Goal: Entertainment & Leisure: Browse casually

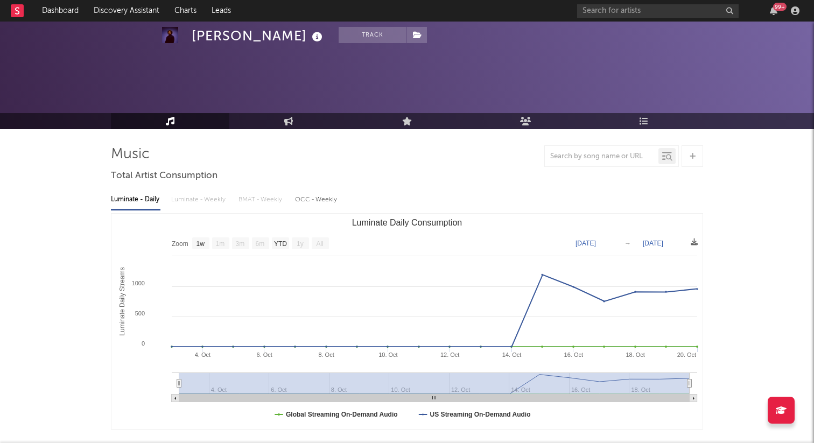
select select "1w"
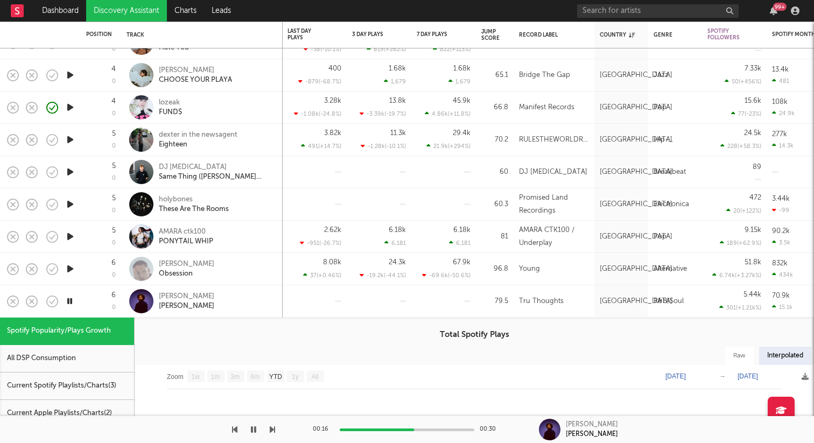
select select "1w"
click at [70, 273] on icon "button" at bounding box center [70, 268] width 11 height 13
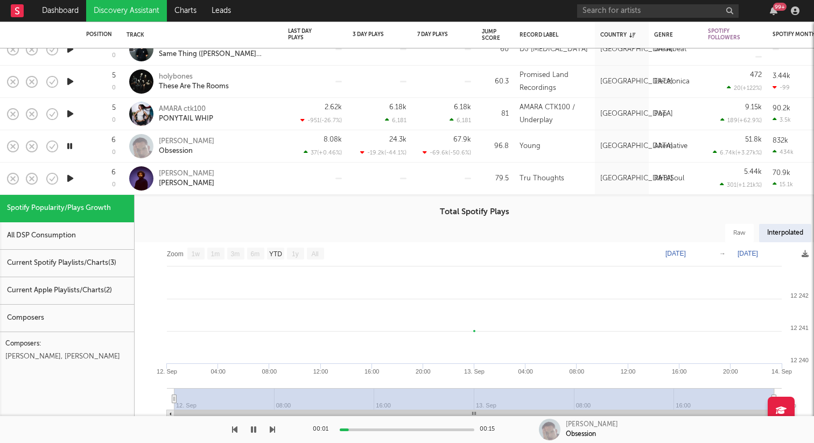
click at [70, 176] on icon "button" at bounding box center [70, 178] width 11 height 13
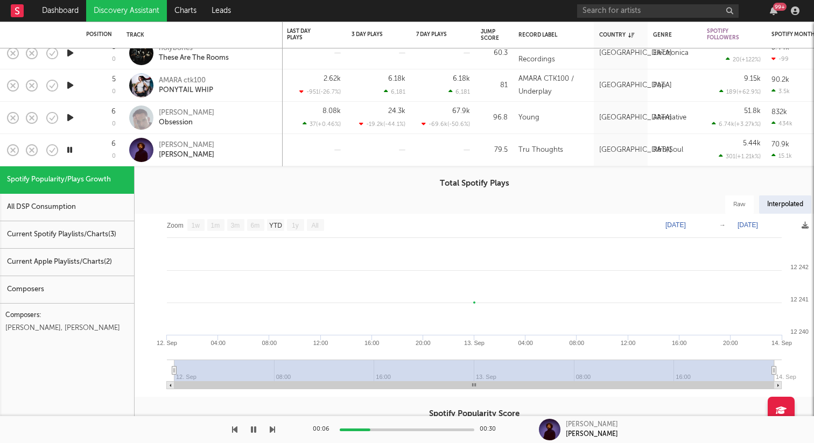
click at [232, 156] on div "[PERSON_NAME]" at bounding box center [217, 150] width 116 height 19
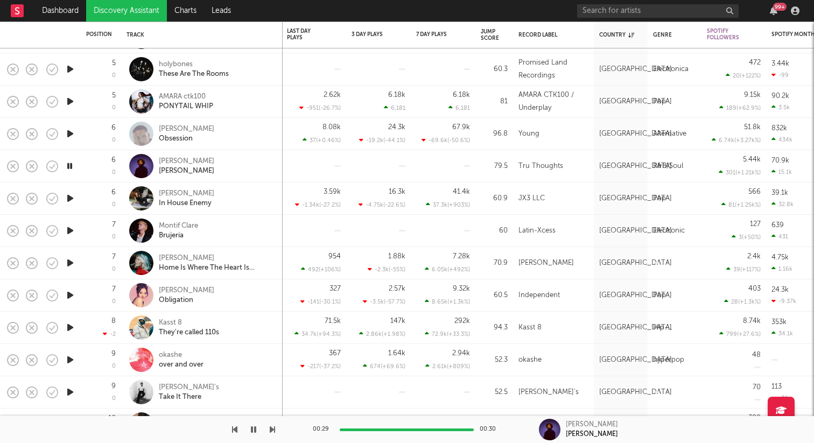
click at [62, 198] on div at bounding box center [70, 199] width 22 height 32
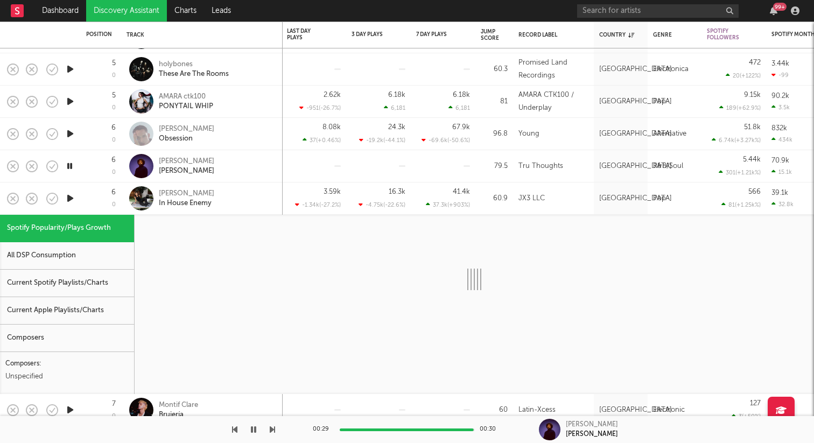
click at [72, 198] on icon "button" at bounding box center [70, 198] width 11 height 13
click at [106, 198] on div "6 0" at bounding box center [101, 199] width 30 height 32
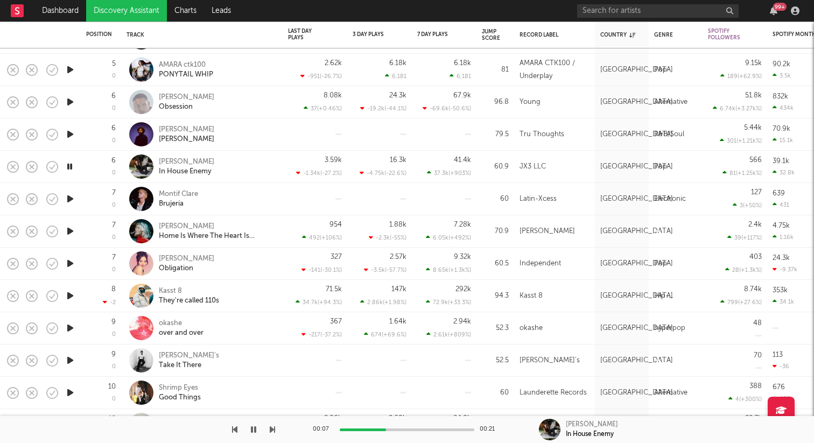
click at [69, 197] on icon "button" at bounding box center [70, 198] width 11 height 13
click at [69, 197] on icon "button" at bounding box center [70, 198] width 10 height 13
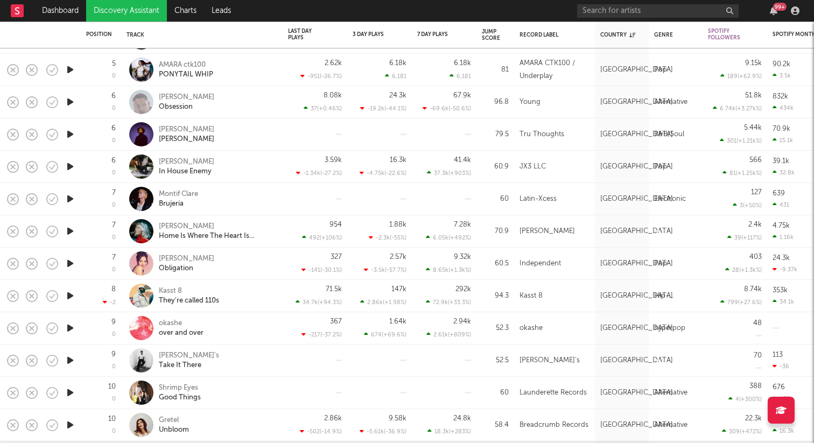
click at [65, 229] on icon "button" at bounding box center [70, 231] width 11 height 13
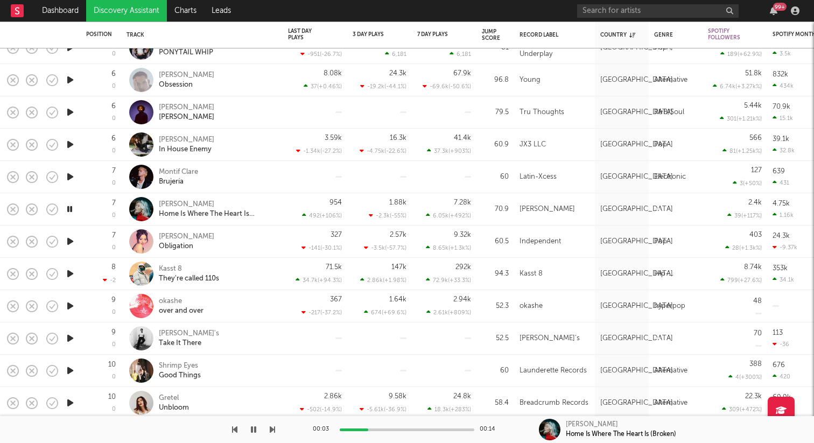
click at [76, 240] on div at bounding box center [70, 242] width 22 height 32
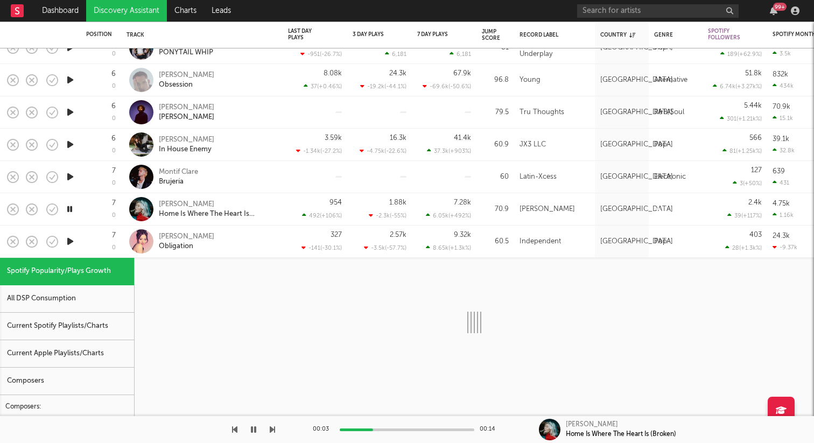
click at [70, 240] on icon "button" at bounding box center [70, 241] width 11 height 13
click at [102, 237] on div "7 0" at bounding box center [101, 242] width 30 height 32
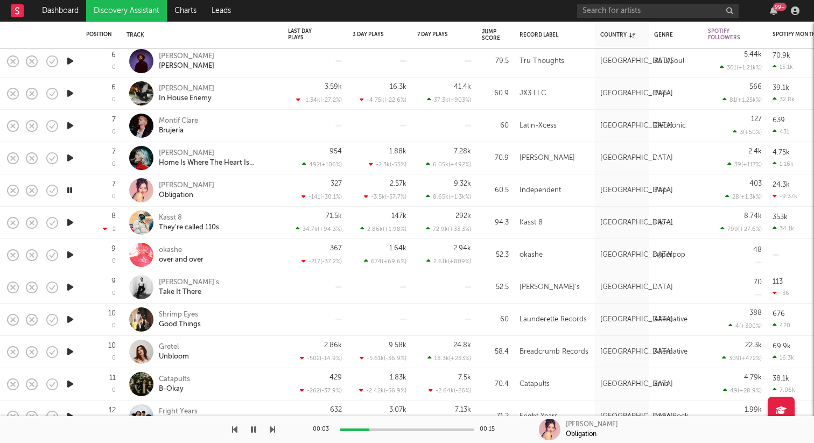
click at [71, 221] on icon "button" at bounding box center [70, 222] width 11 height 13
click at [69, 251] on icon "button" at bounding box center [70, 254] width 11 height 13
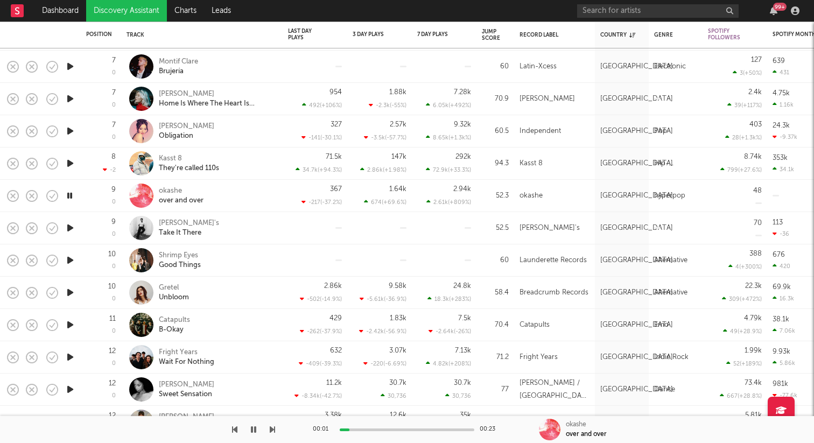
click at [73, 225] on icon "button" at bounding box center [70, 227] width 11 height 13
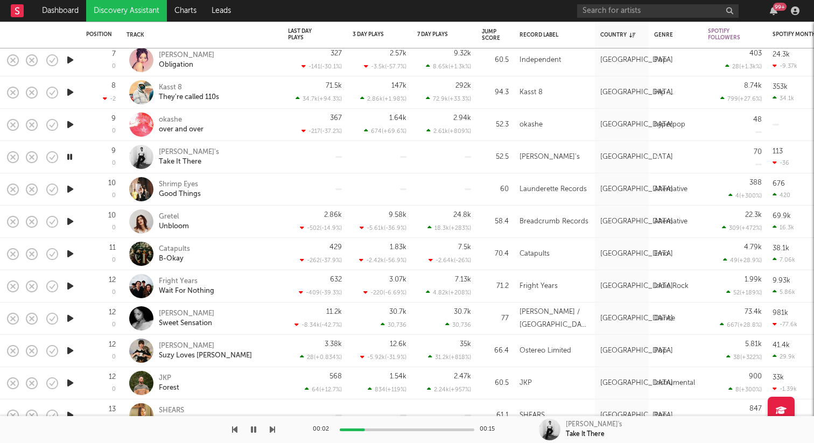
click at [69, 186] on icon "button" at bounding box center [70, 189] width 11 height 13
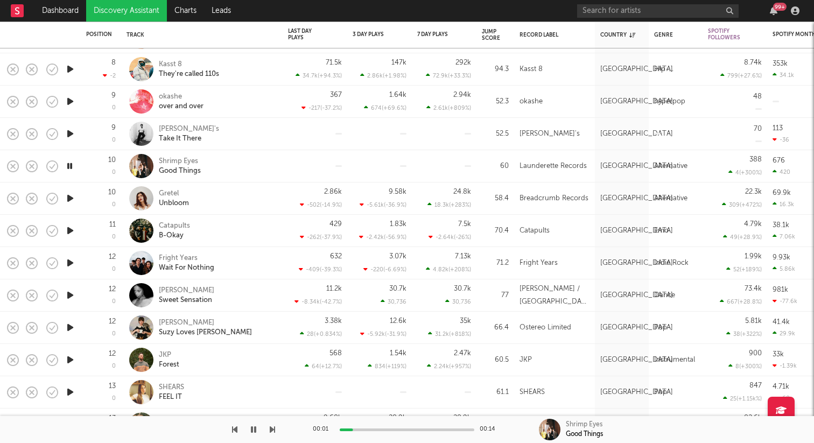
click at [68, 194] on icon "button" at bounding box center [70, 198] width 11 height 13
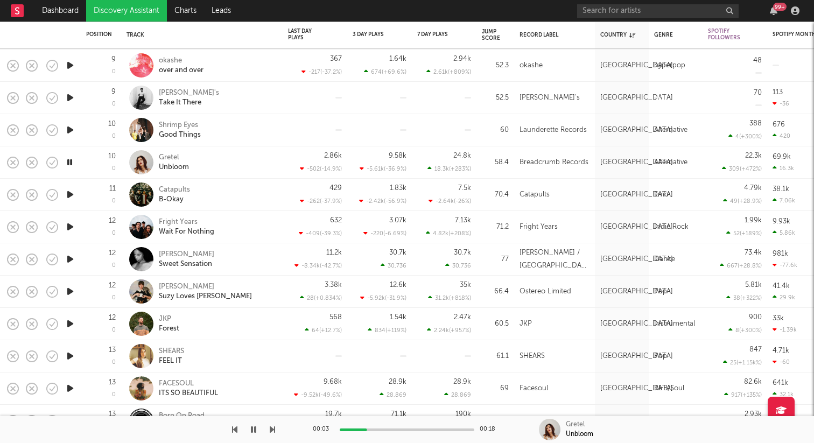
click at [71, 195] on icon "button" at bounding box center [70, 194] width 11 height 13
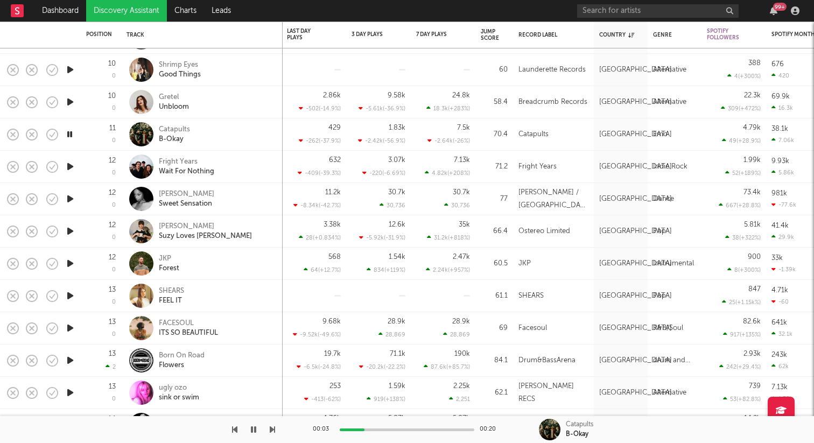
click at [71, 165] on icon "button" at bounding box center [70, 166] width 11 height 13
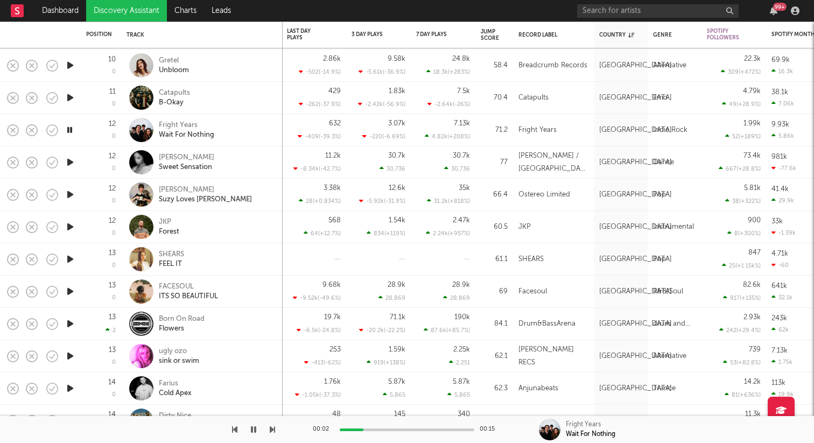
click at [72, 160] on icon "button" at bounding box center [70, 162] width 11 height 13
click at [70, 193] on icon "button" at bounding box center [70, 194] width 11 height 13
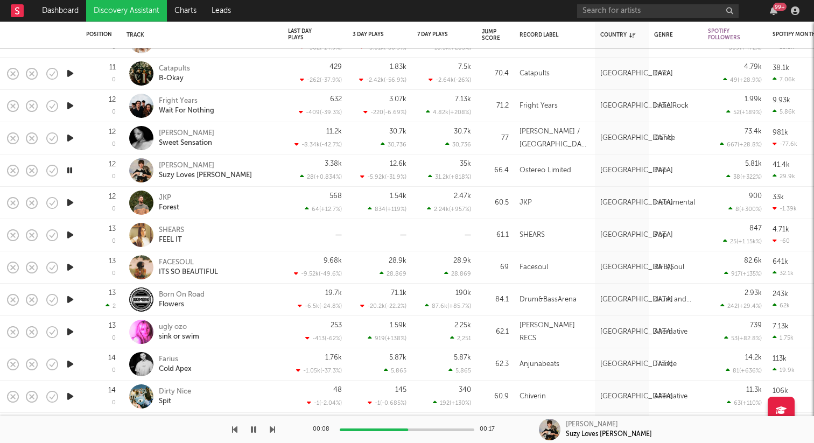
click at [71, 201] on icon "button" at bounding box center [70, 202] width 11 height 13
click at [70, 231] on icon "button" at bounding box center [70, 234] width 11 height 13
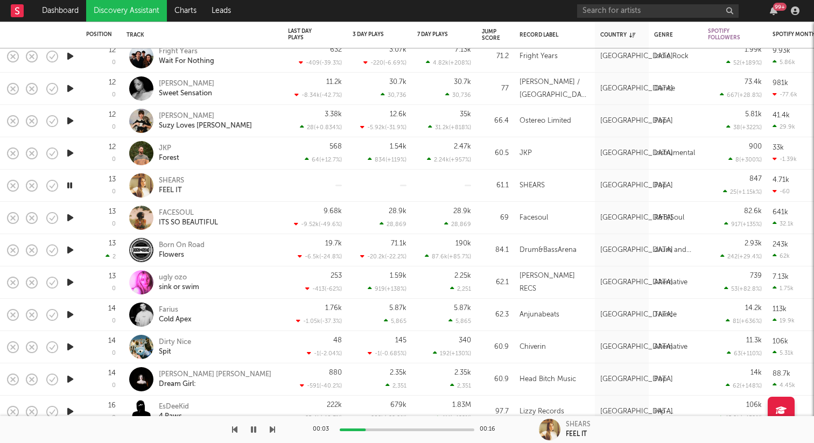
click at [71, 213] on icon "button" at bounding box center [70, 217] width 11 height 13
click at [68, 247] on icon "button" at bounding box center [70, 249] width 11 height 13
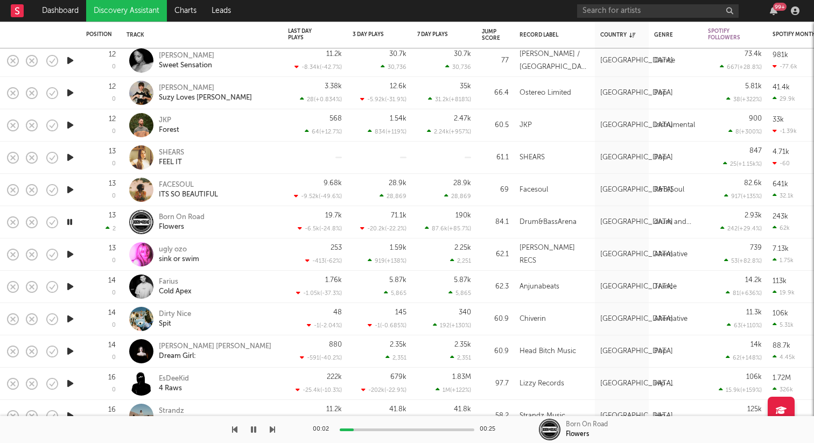
click at [68, 252] on icon "button" at bounding box center [70, 254] width 11 height 13
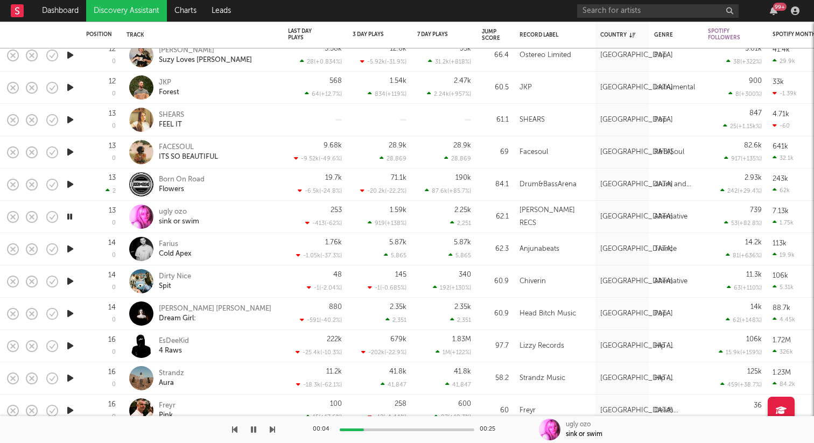
click at [71, 248] on icon "button" at bounding box center [70, 248] width 11 height 13
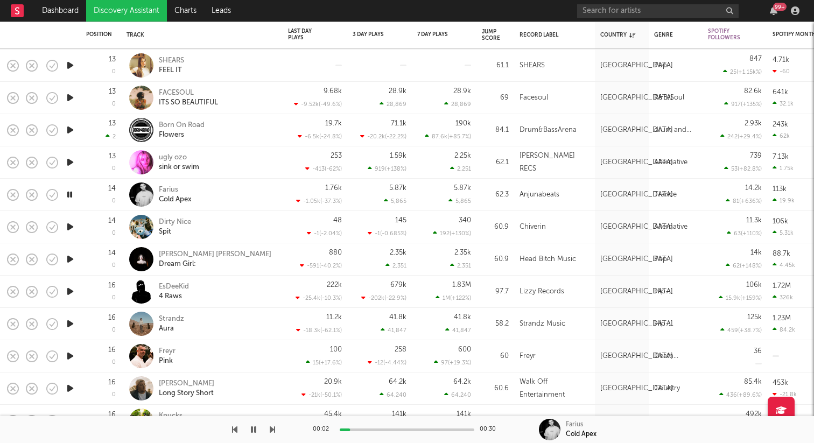
click at [70, 227] on icon "button" at bounding box center [70, 226] width 11 height 13
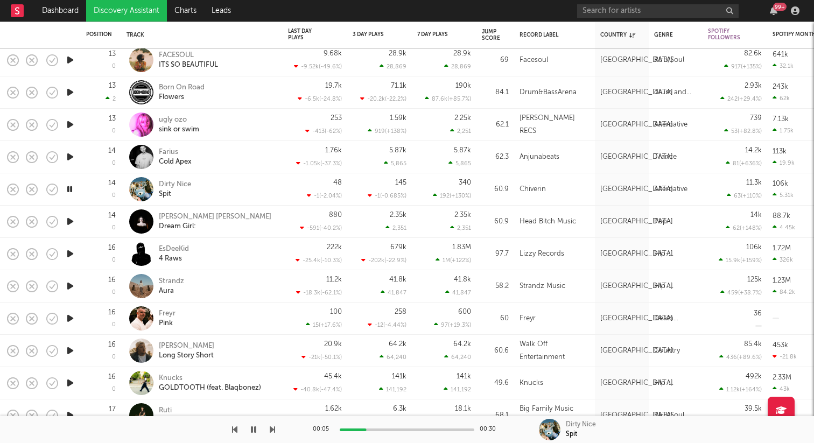
click at [73, 223] on icon "button" at bounding box center [70, 221] width 11 height 13
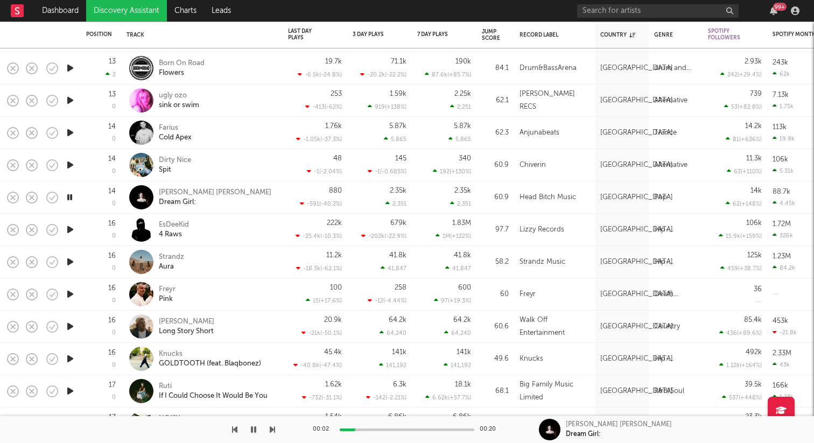
click at [65, 261] on icon "button" at bounding box center [70, 261] width 11 height 13
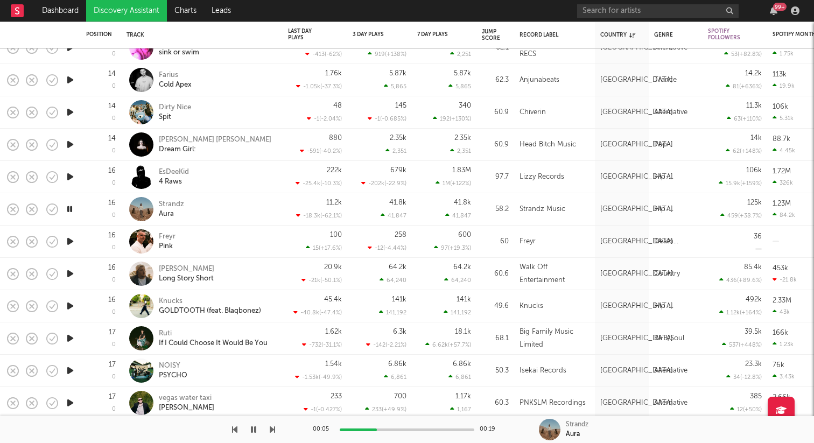
click at [70, 239] on icon "button" at bounding box center [70, 241] width 11 height 13
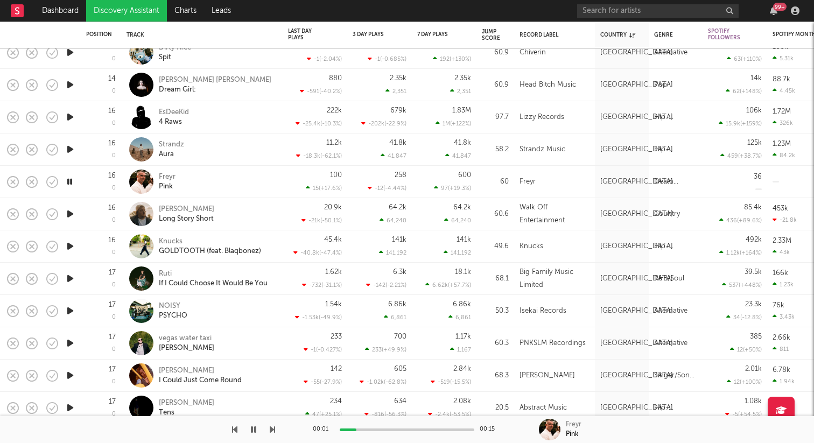
click at [67, 210] on icon "button" at bounding box center [70, 213] width 11 height 13
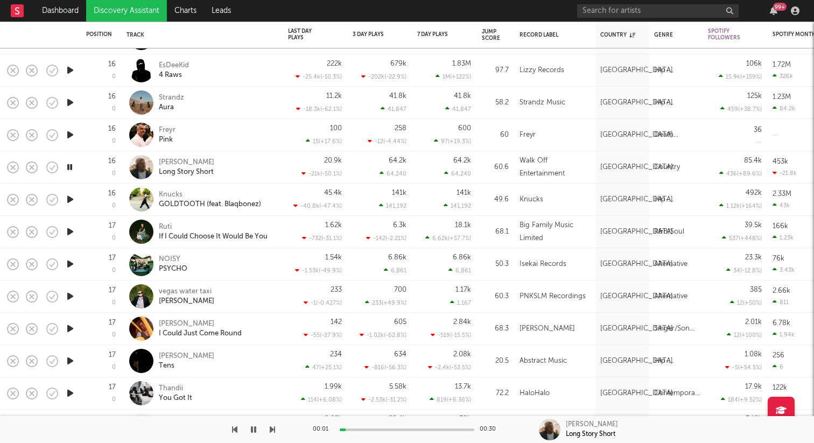
click at [69, 201] on icon "button" at bounding box center [70, 199] width 11 height 13
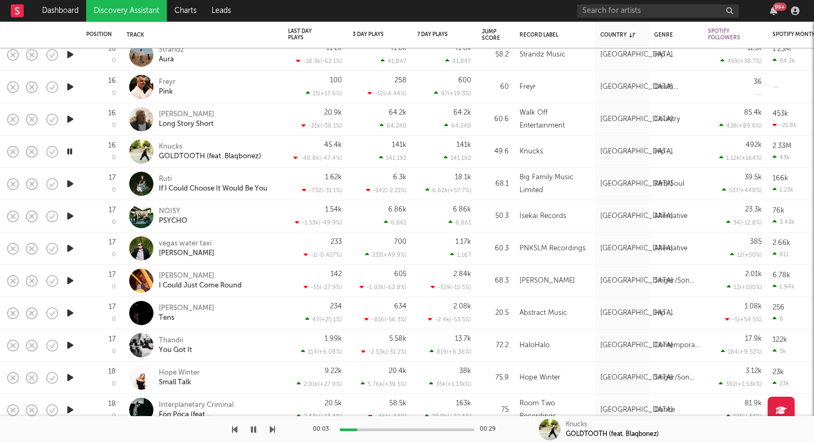
click at [70, 186] on icon "button" at bounding box center [70, 183] width 11 height 13
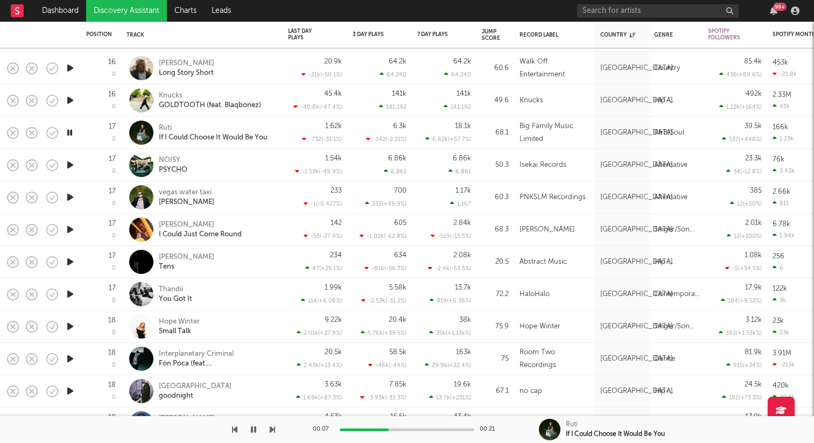
click at [69, 165] on icon "button" at bounding box center [70, 164] width 11 height 13
click at [68, 196] on icon "button" at bounding box center [70, 197] width 11 height 13
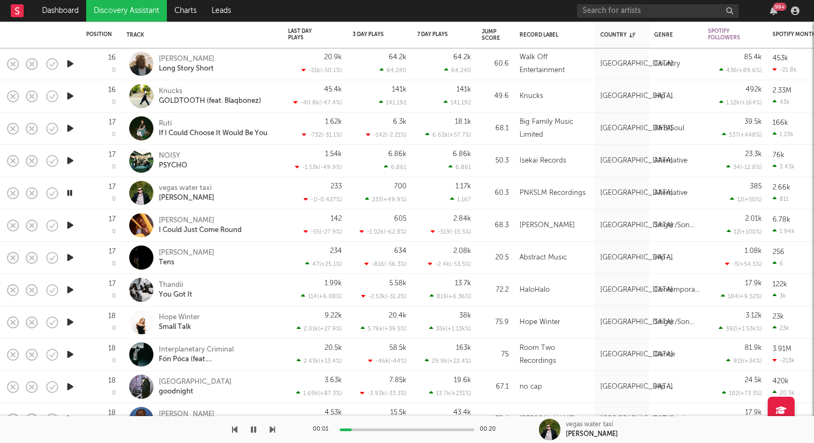
click at [71, 222] on icon "button" at bounding box center [70, 225] width 11 height 13
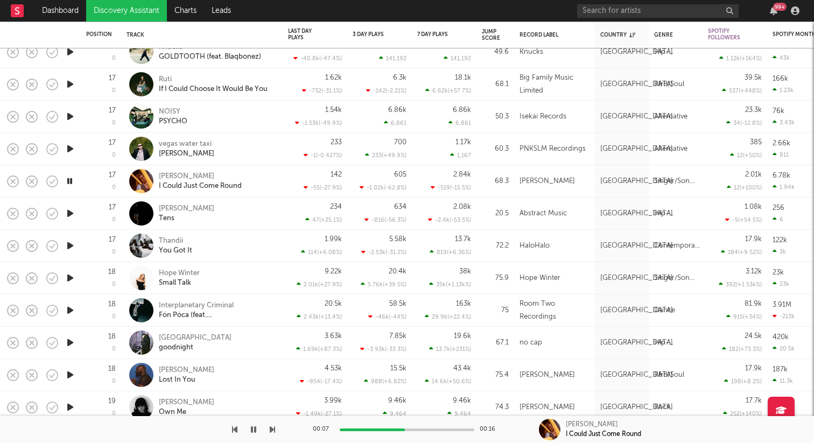
click at [71, 211] on icon "button" at bounding box center [70, 213] width 11 height 13
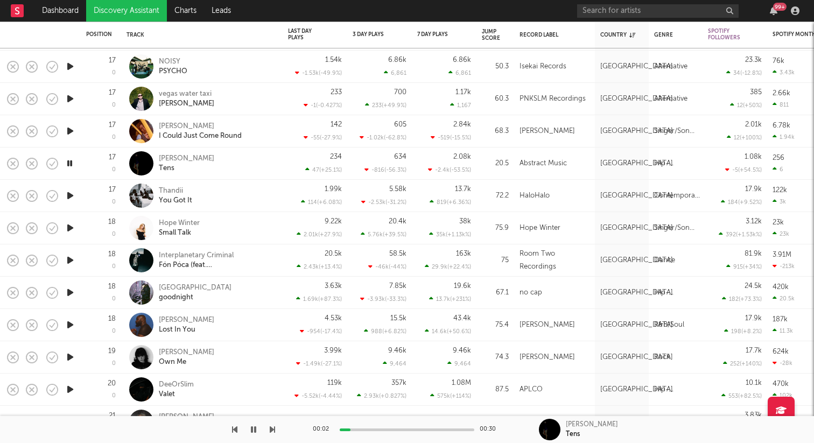
click at [68, 191] on icon "button" at bounding box center [70, 195] width 11 height 13
click at [70, 227] on icon "button" at bounding box center [70, 227] width 11 height 13
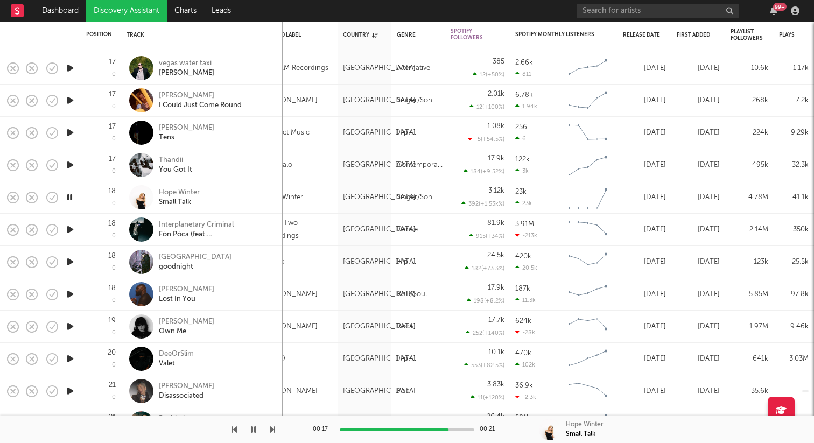
click at [69, 230] on icon "button" at bounding box center [70, 229] width 11 height 13
click at [72, 261] on icon "button" at bounding box center [70, 261] width 11 height 13
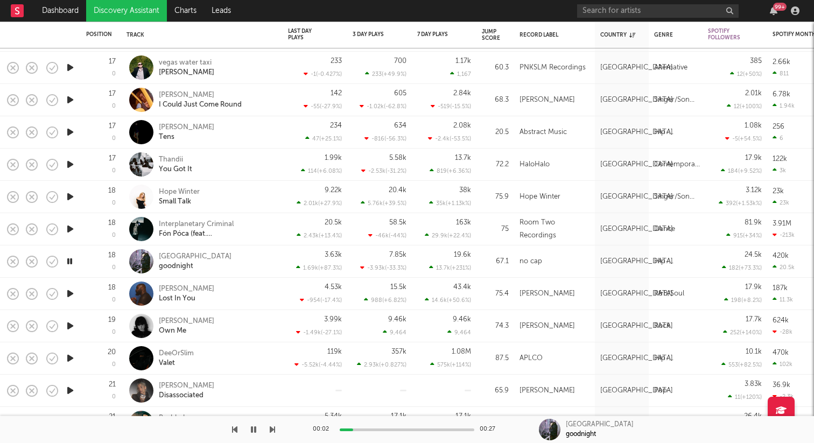
click at [64, 293] on div at bounding box center [70, 294] width 22 height 32
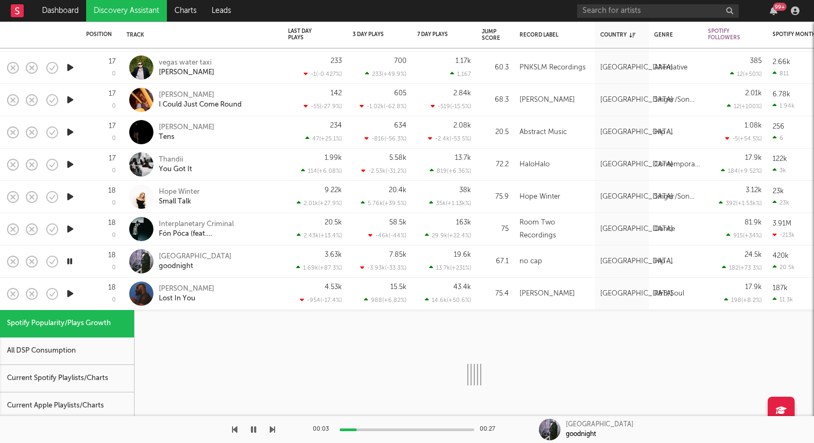
click at [73, 293] on icon "button" at bounding box center [70, 293] width 11 height 13
select select "1w"
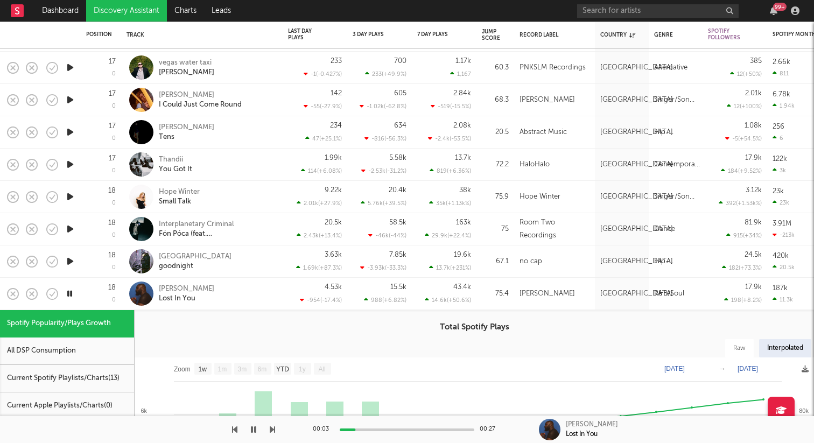
click at [236, 292] on div "[PERSON_NAME] Lost In You" at bounding box center [217, 293] width 116 height 19
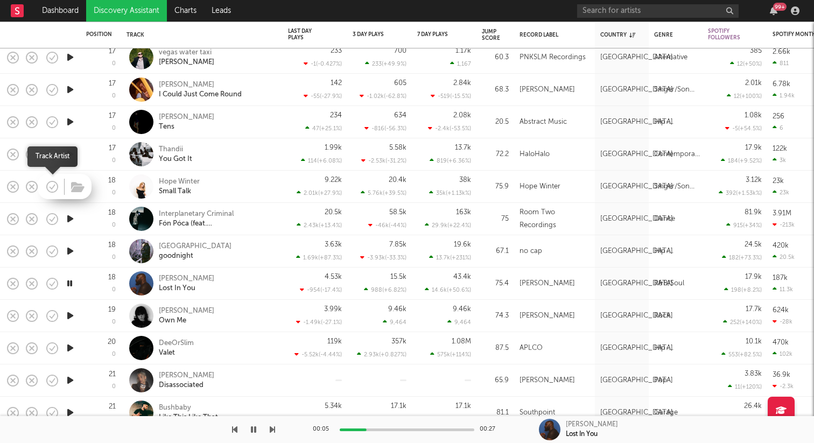
click at [55, 188] on icon "button" at bounding box center [52, 186] width 15 height 15
click at [80, 188] on icon "button" at bounding box center [77, 187] width 13 height 12
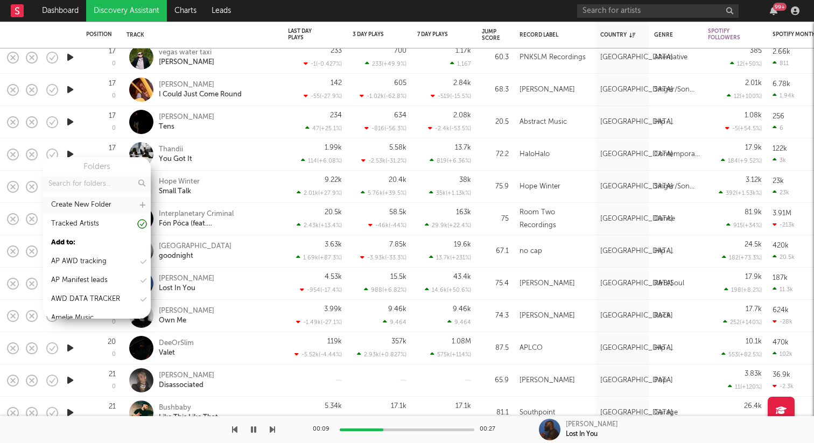
click at [110, 204] on div "Create New Folder" at bounding box center [81, 205] width 60 height 13
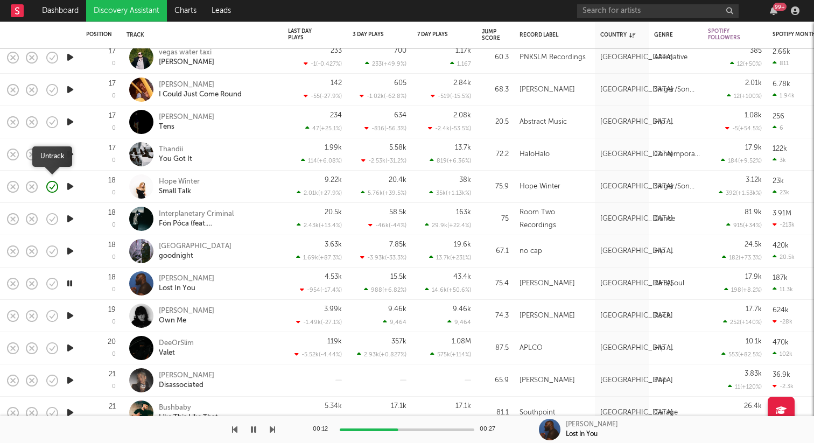
click at [52, 187] on icon "button" at bounding box center [53, 187] width 3 height 4
click at [53, 190] on icon "button" at bounding box center [52, 186] width 15 height 15
click at [75, 190] on icon "button" at bounding box center [77, 187] width 13 height 12
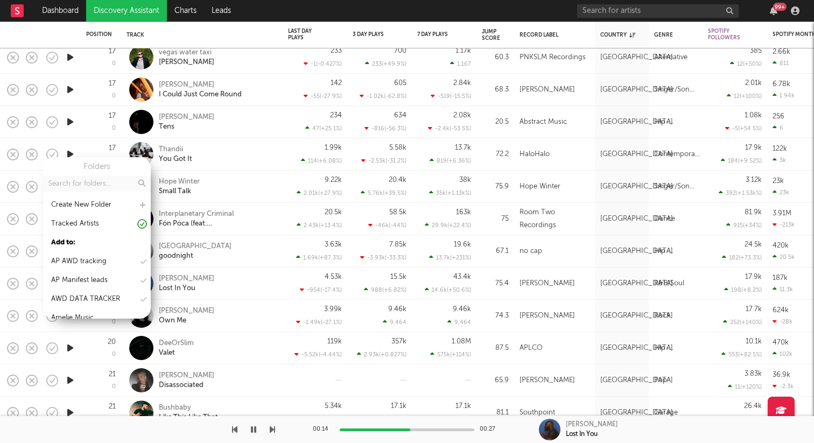
type input "J"
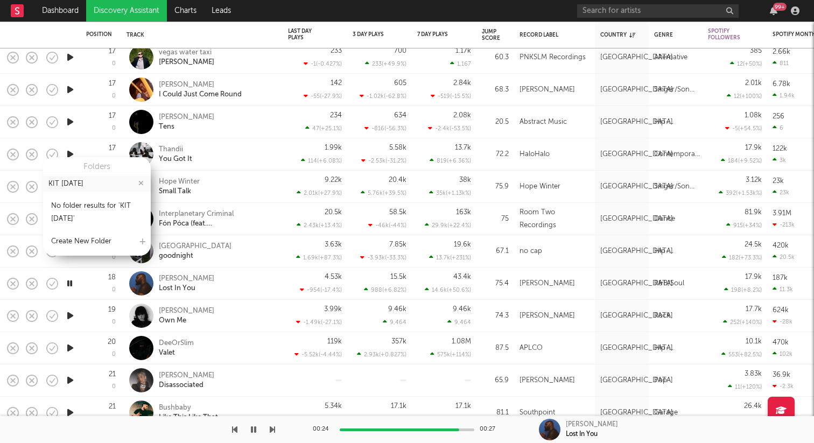
drag, startPoint x: 76, startPoint y: 183, endPoint x: 67, endPoint y: 184, distance: 9.2
click at [67, 184] on input "KIT [DATE]" at bounding box center [97, 184] width 108 height 16
type input "KIT [DATE]"
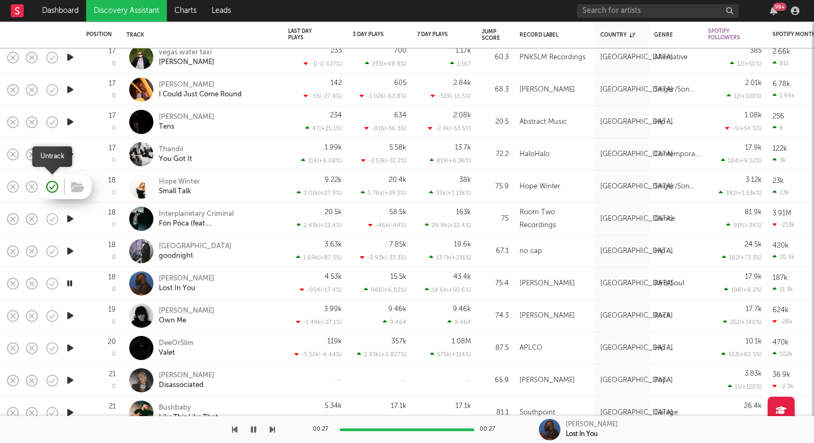
click at [54, 186] on icon "button" at bounding box center [53, 187] width 3 height 4
click at [54, 186] on icon "button" at bounding box center [52, 186] width 15 height 15
click at [78, 187] on icon "button" at bounding box center [77, 187] width 13 height 12
click at [75, 190] on icon "button" at bounding box center [77, 187] width 13 height 12
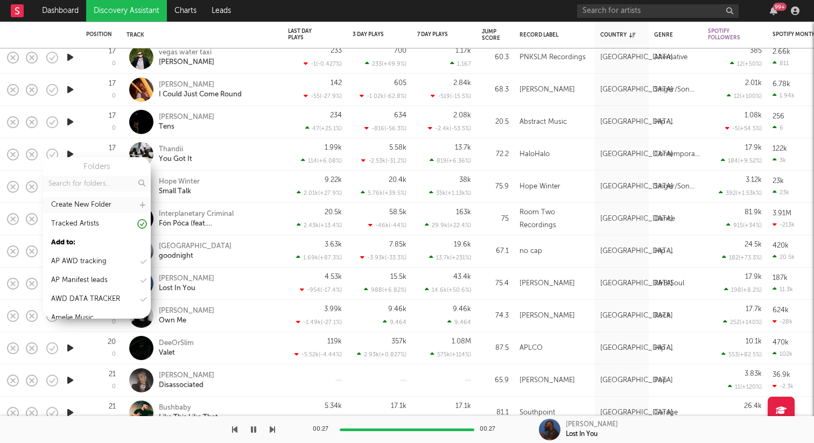
click at [144, 205] on icon at bounding box center [142, 205] width 6 height 7
type input "Kit [DATE]"
click at [77, 208] on input "Kit [DATE]" at bounding box center [86, 207] width 74 height 16
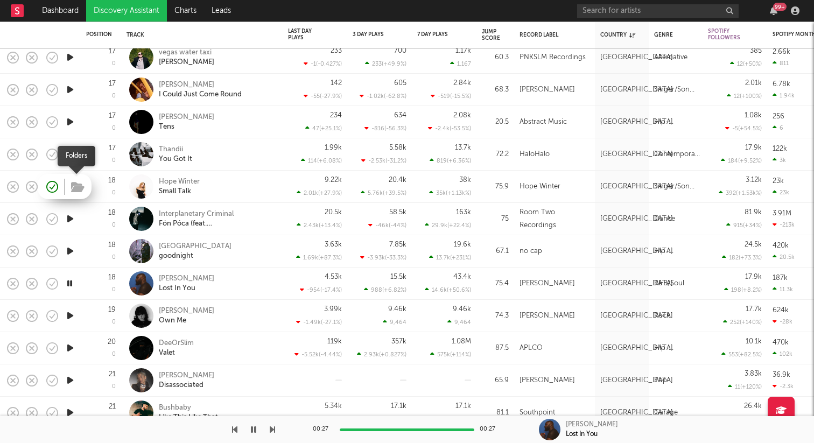
click at [73, 188] on icon "button" at bounding box center [77, 187] width 13 height 12
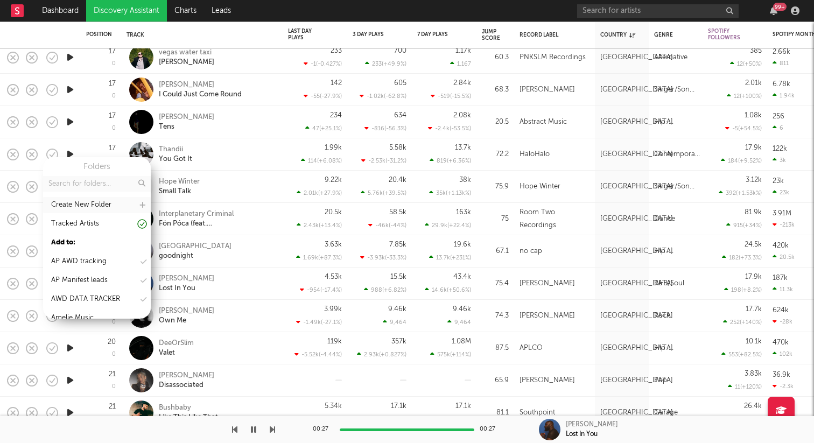
click at [141, 204] on icon at bounding box center [142, 205] width 6 height 7
type input "Kit [DATE]"
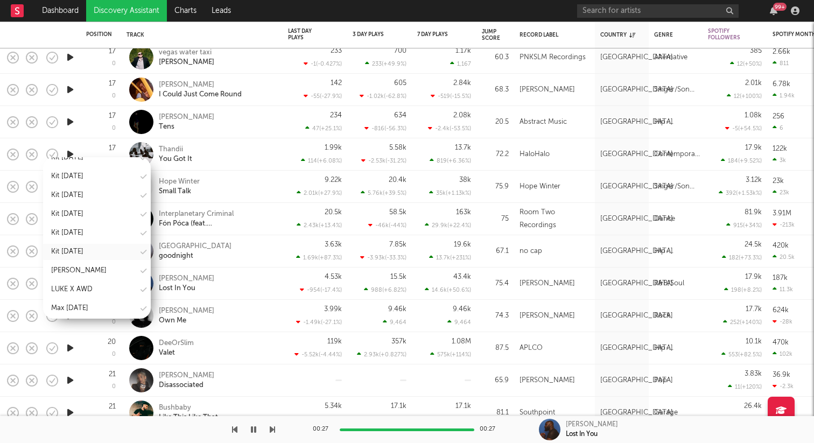
click at [83, 254] on div "Kit [DATE]" at bounding box center [67, 252] width 32 height 13
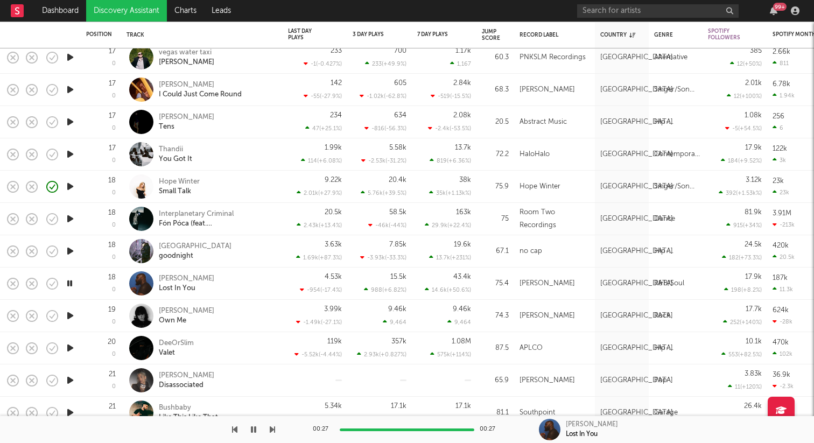
click at [68, 219] on icon "button" at bounding box center [70, 218] width 11 height 13
click at [70, 251] on icon "button" at bounding box center [70, 250] width 11 height 13
click at [68, 281] on icon "button" at bounding box center [70, 283] width 11 height 13
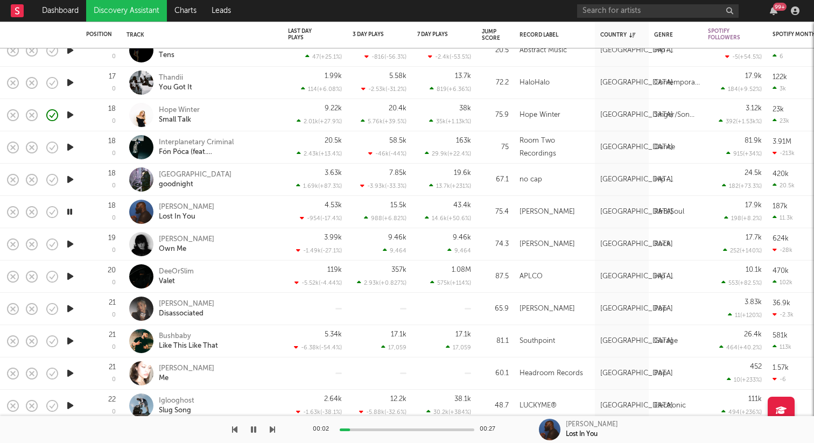
click at [73, 244] on icon "button" at bounding box center [70, 243] width 11 height 13
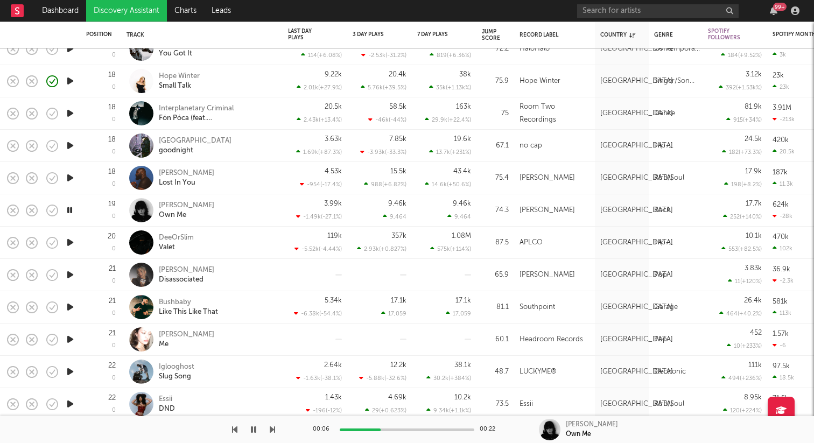
click at [71, 242] on icon "button" at bounding box center [70, 242] width 11 height 13
click at [67, 276] on icon "button" at bounding box center [70, 274] width 11 height 13
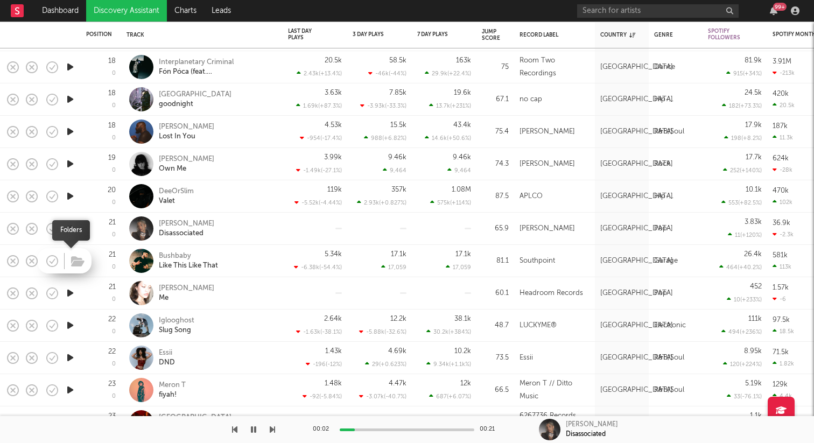
click at [68, 258] on span at bounding box center [76, 260] width 19 height 19
click at [72, 257] on icon "button" at bounding box center [70, 260] width 11 height 13
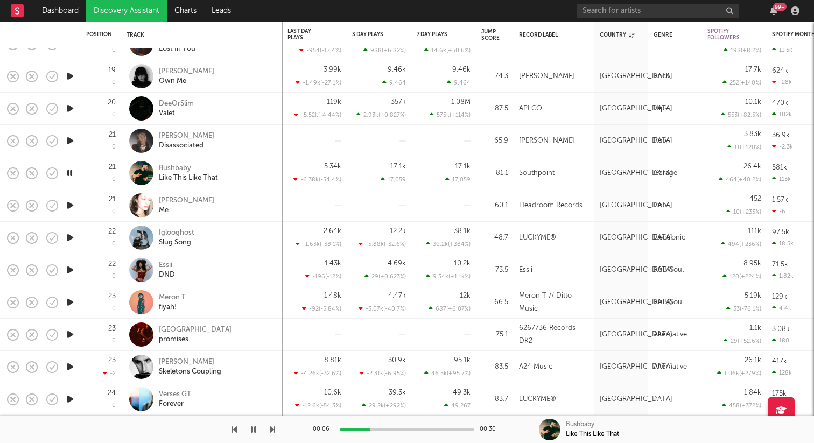
click at [71, 233] on icon "button" at bounding box center [70, 237] width 11 height 13
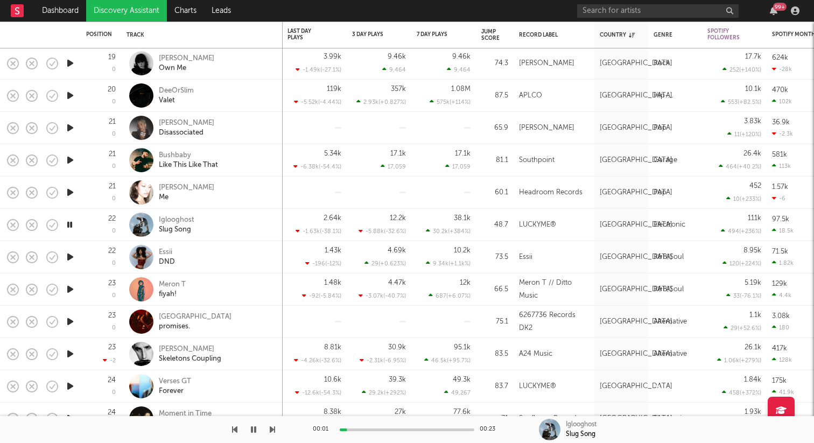
click at [65, 192] on icon "button" at bounding box center [70, 192] width 11 height 13
click at [71, 259] on icon "button" at bounding box center [70, 257] width 11 height 13
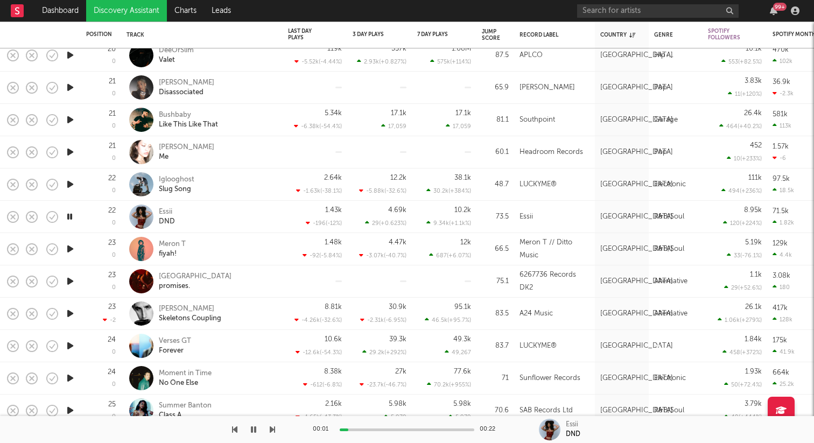
click at [72, 249] on icon "button" at bounding box center [70, 248] width 11 height 13
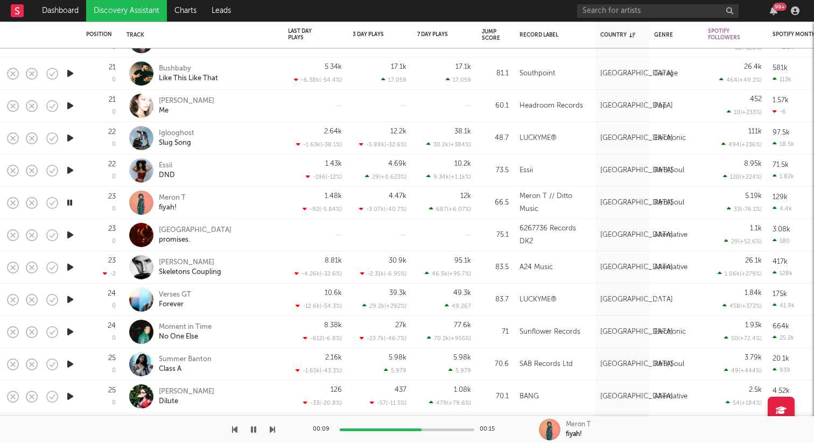
click at [73, 234] on icon "button" at bounding box center [70, 234] width 11 height 13
click at [71, 267] on icon "button" at bounding box center [70, 267] width 11 height 13
click at [69, 304] on icon "button" at bounding box center [70, 299] width 11 height 13
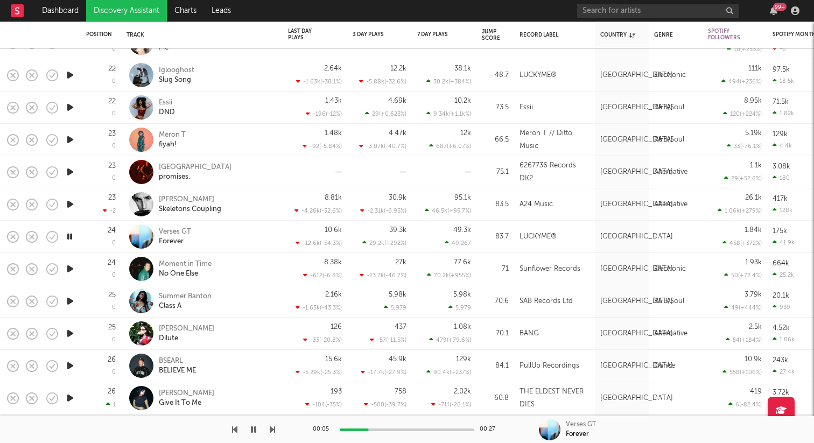
click at [412, 429] on div at bounding box center [407, 430] width 135 height 3
click at [70, 267] on icon "button" at bounding box center [70, 268] width 11 height 13
click at [73, 303] on icon "button" at bounding box center [70, 300] width 11 height 13
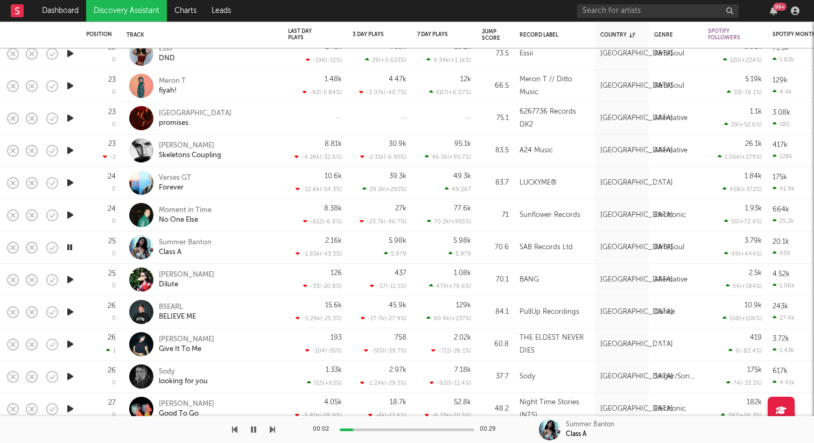
click at [68, 276] on icon "button" at bounding box center [70, 279] width 11 height 13
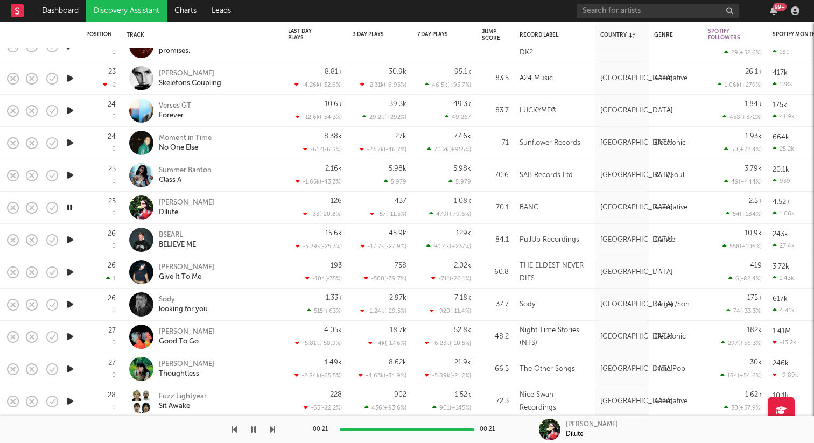
click at [71, 240] on icon "button" at bounding box center [70, 239] width 11 height 13
click at [72, 269] on icon "button" at bounding box center [70, 271] width 11 height 13
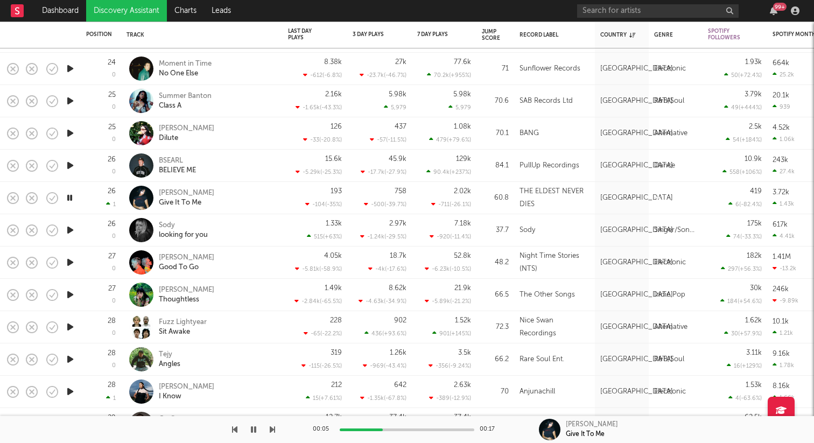
click at [70, 228] on icon "button" at bounding box center [70, 229] width 11 height 13
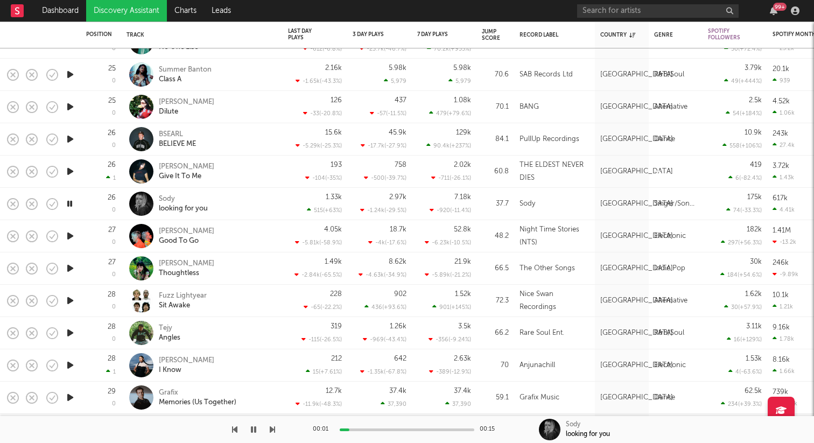
click at [69, 235] on icon "button" at bounding box center [70, 235] width 11 height 13
click at [69, 272] on icon "button" at bounding box center [70, 268] width 11 height 13
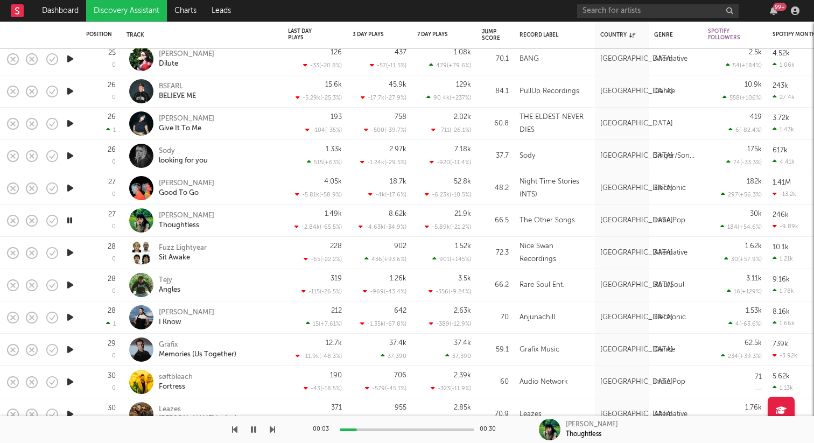
click at [68, 252] on icon "button" at bounding box center [70, 252] width 11 height 13
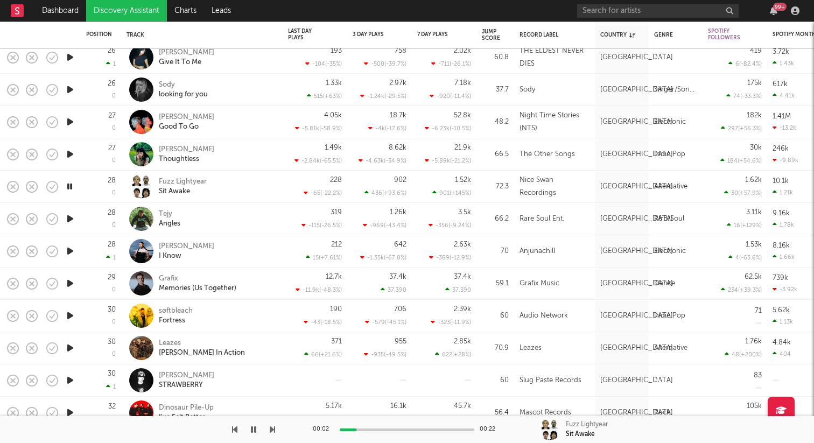
click at [68, 221] on icon "button" at bounding box center [70, 218] width 11 height 13
click at [69, 253] on icon "button" at bounding box center [70, 250] width 11 height 13
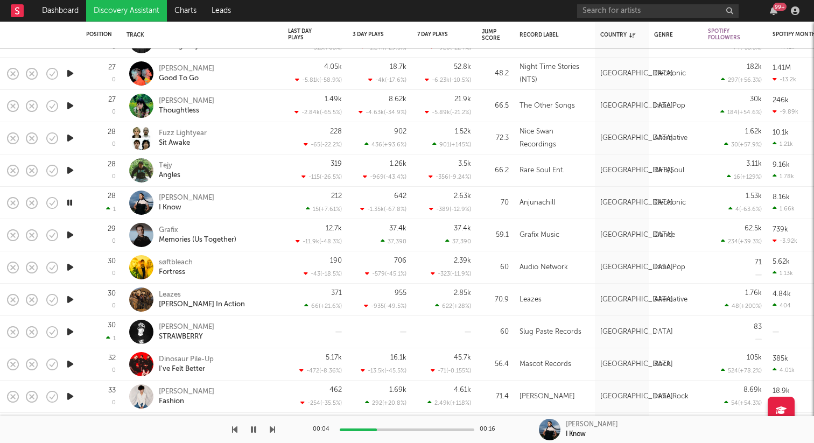
click at [70, 236] on icon "button" at bounding box center [70, 234] width 11 height 13
click at [70, 266] on icon "button" at bounding box center [70, 267] width 11 height 13
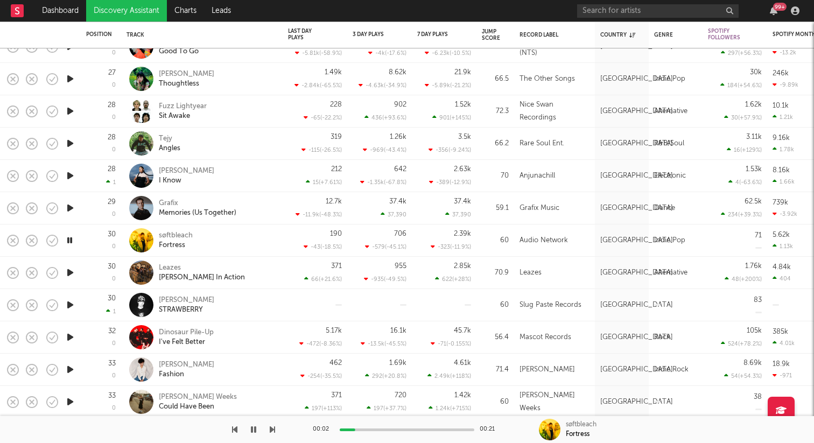
click at [74, 274] on icon "button" at bounding box center [70, 272] width 11 height 13
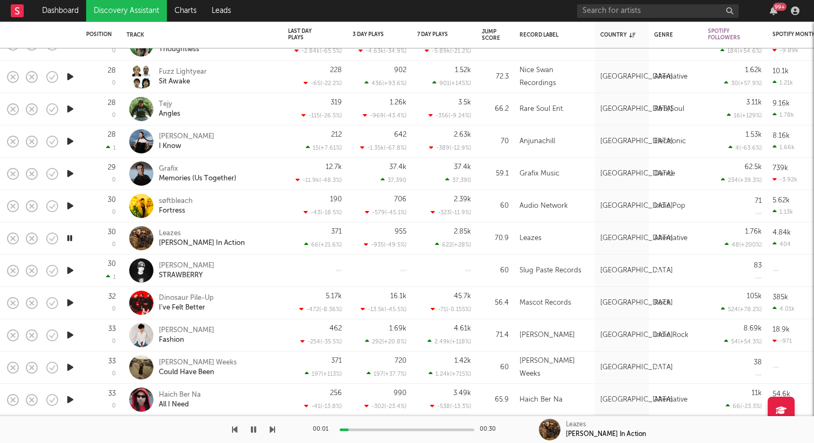
click at [73, 296] on icon "button" at bounding box center [70, 302] width 11 height 13
click at [70, 270] on icon "button" at bounding box center [70, 270] width 11 height 13
click at [73, 336] on icon "button" at bounding box center [70, 334] width 11 height 13
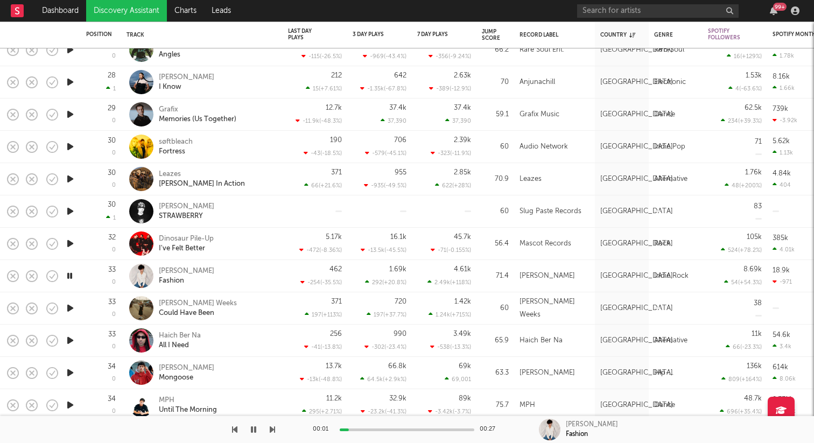
click at [72, 310] on icon "button" at bounding box center [70, 307] width 11 height 13
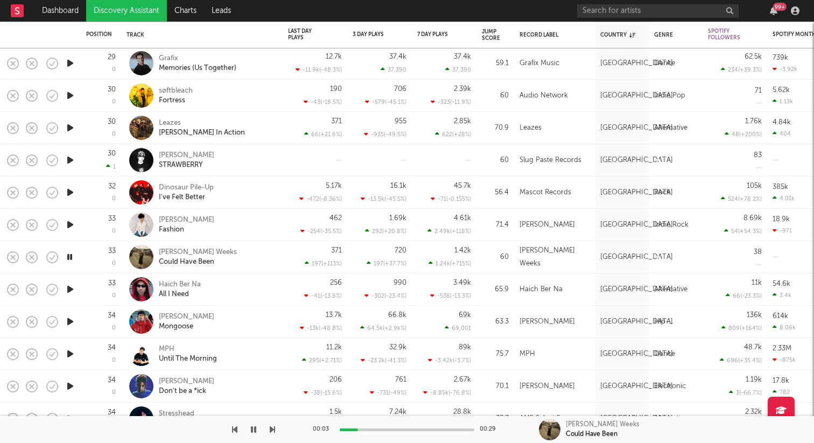
click at [69, 289] on icon "button" at bounding box center [70, 289] width 11 height 13
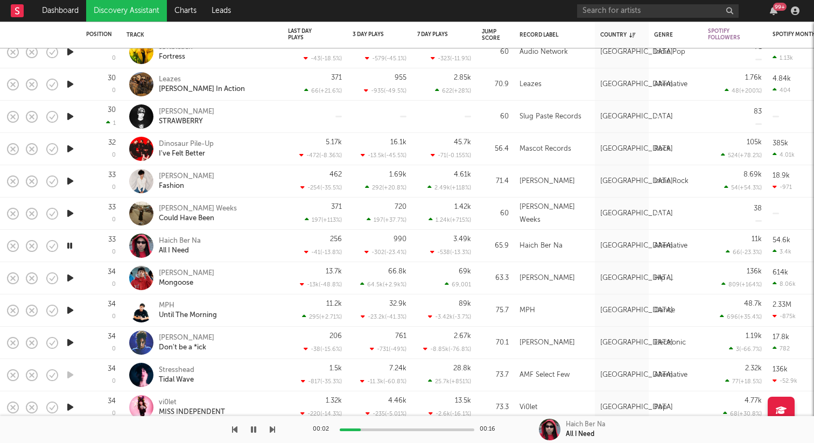
click at [74, 311] on icon "button" at bounding box center [70, 310] width 11 height 13
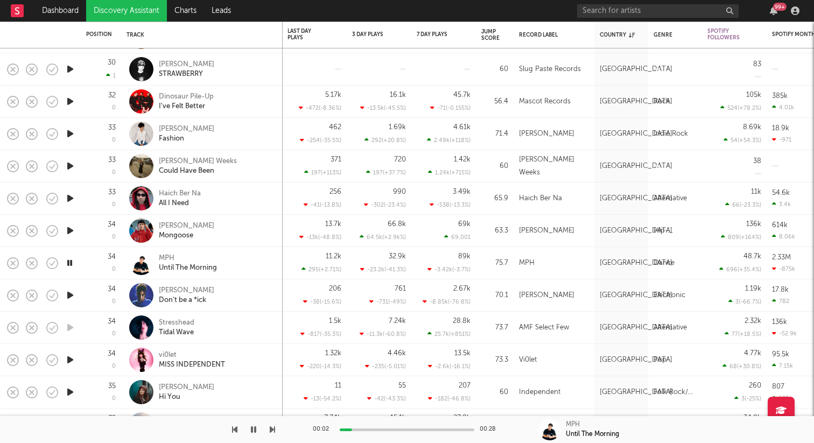
click at [72, 294] on icon "button" at bounding box center [70, 295] width 11 height 13
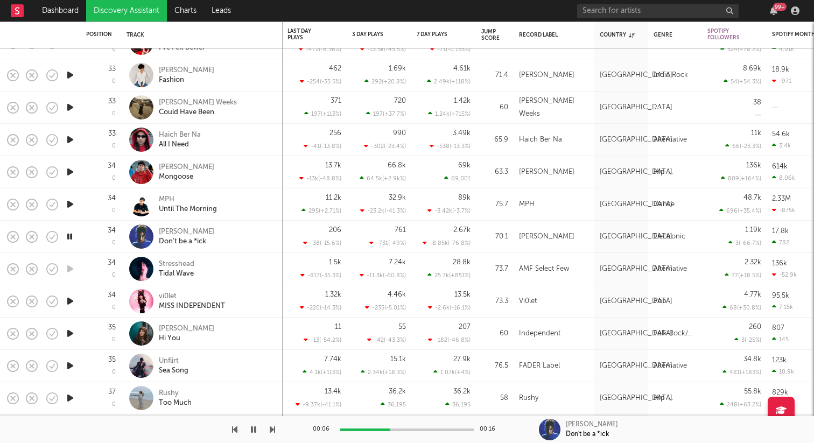
click at [72, 299] on icon "button" at bounding box center [70, 300] width 11 height 13
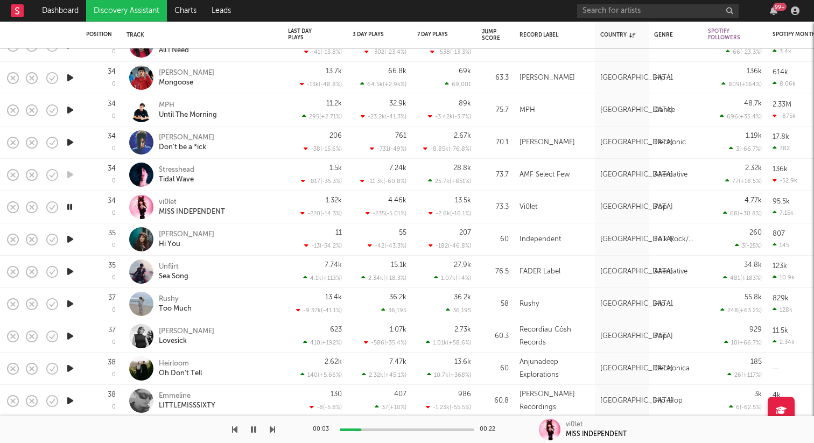
click at [73, 239] on icon "button" at bounding box center [70, 239] width 11 height 13
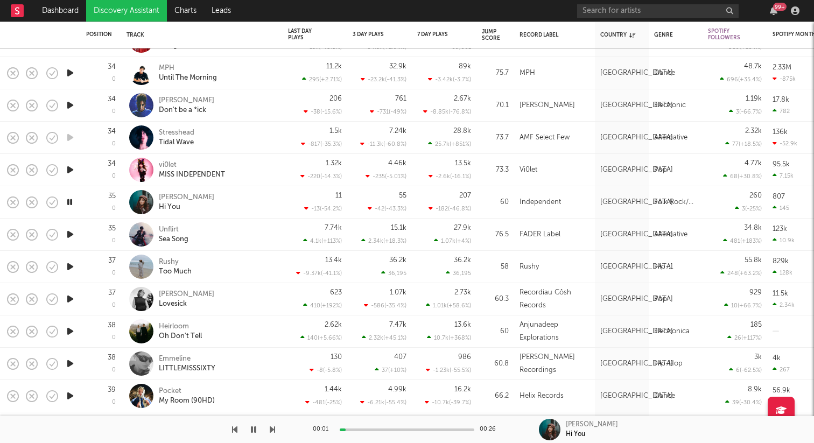
click at [68, 233] on icon "button" at bounding box center [70, 234] width 11 height 13
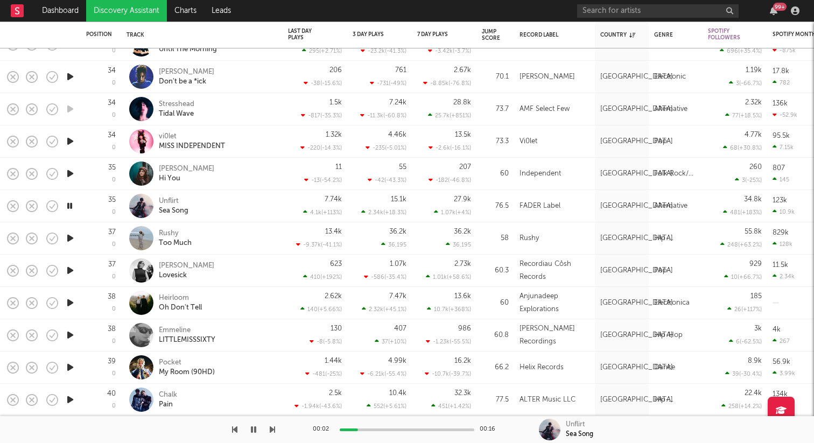
click at [71, 241] on icon "button" at bounding box center [70, 238] width 11 height 13
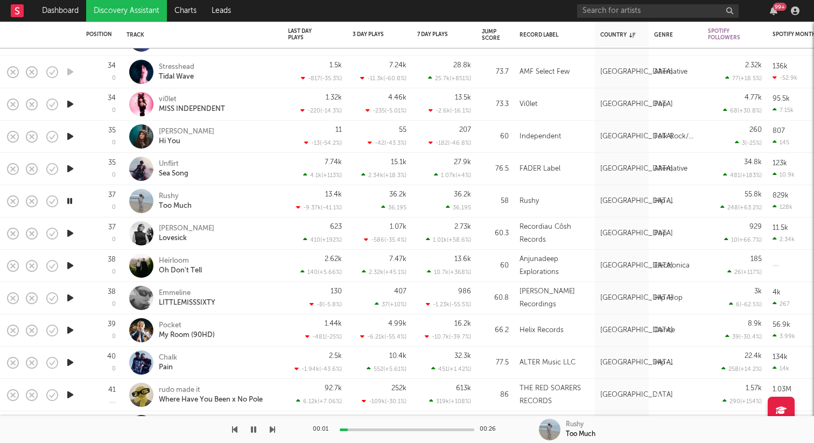
click at [67, 234] on icon "button" at bounding box center [70, 233] width 11 height 13
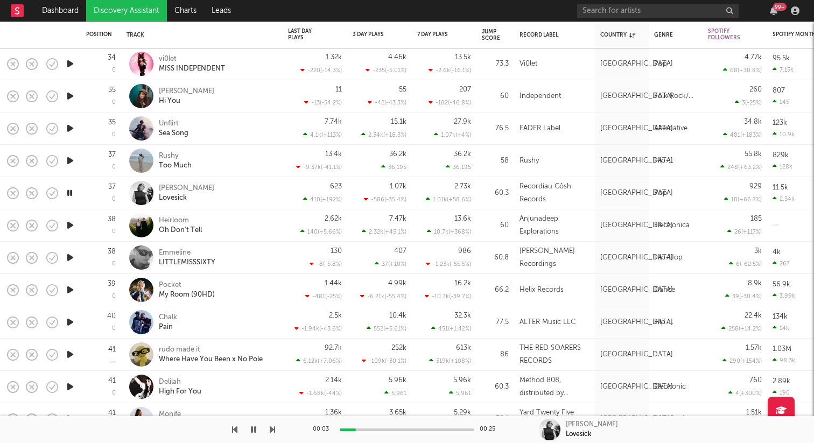
click at [64, 219] on div at bounding box center [70, 225] width 22 height 32
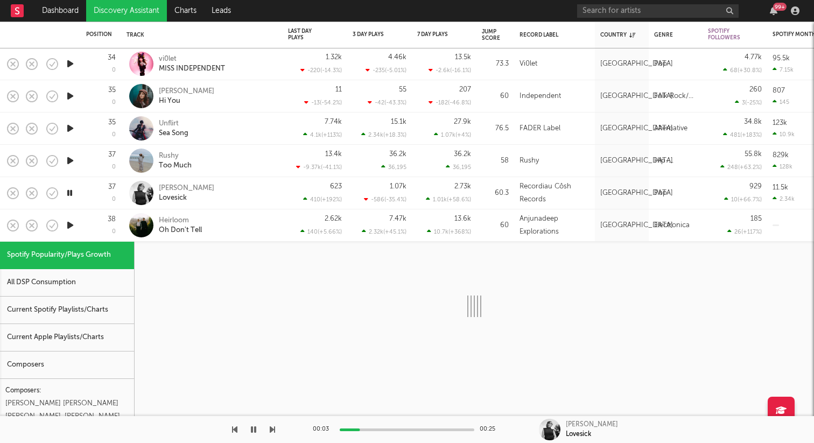
click at [68, 223] on icon "button" at bounding box center [70, 225] width 11 height 13
click at [89, 223] on div "38 0" at bounding box center [101, 225] width 30 height 32
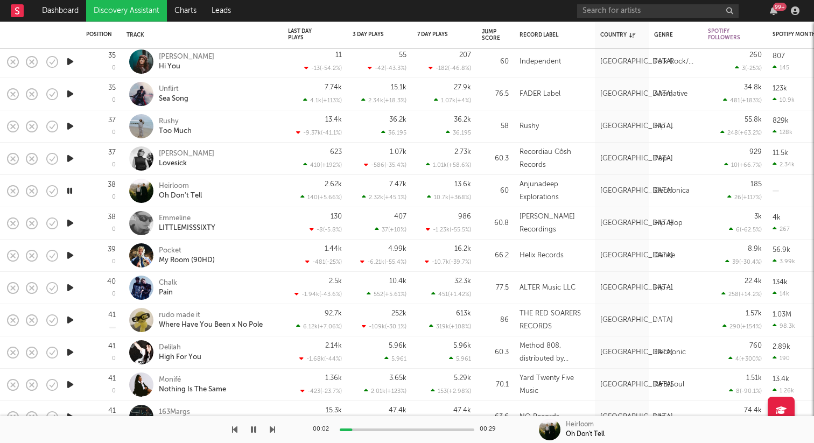
click at [69, 221] on icon "button" at bounding box center [70, 222] width 11 height 13
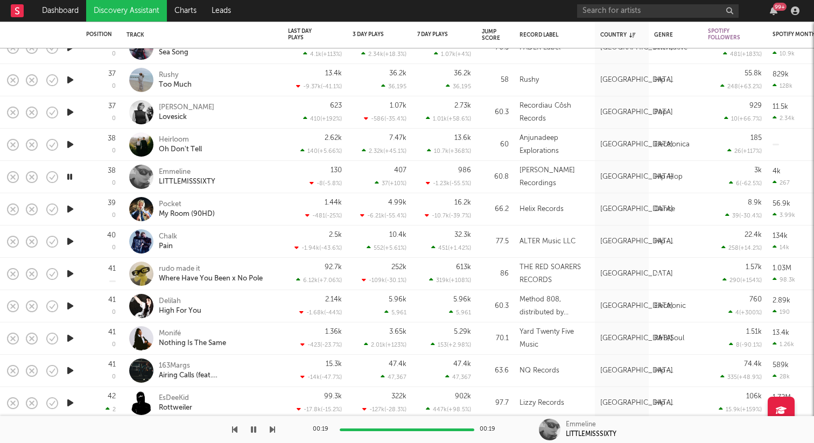
click at [72, 199] on div at bounding box center [70, 209] width 22 height 32
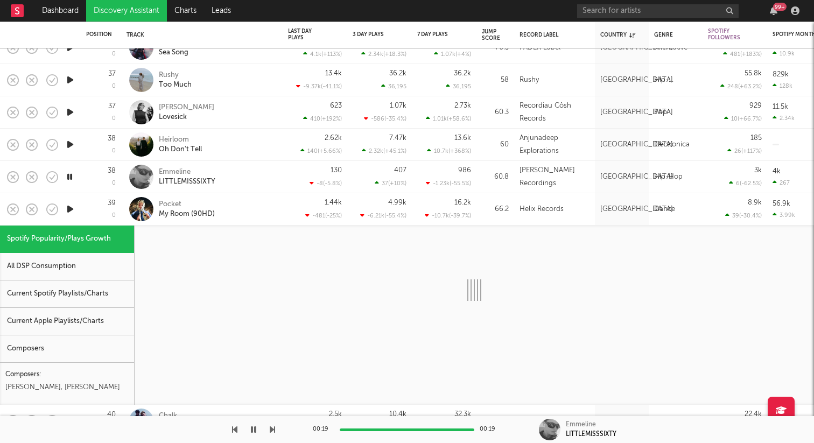
click at [69, 209] on icon "button" at bounding box center [70, 208] width 11 height 13
click at [92, 207] on div "39 0" at bounding box center [101, 209] width 30 height 32
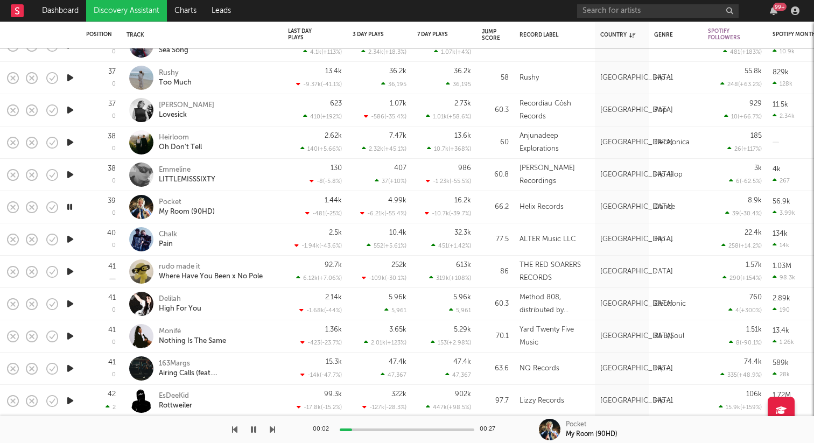
click at [66, 236] on icon "button" at bounding box center [70, 239] width 11 height 13
click at [71, 272] on icon "button" at bounding box center [70, 271] width 11 height 13
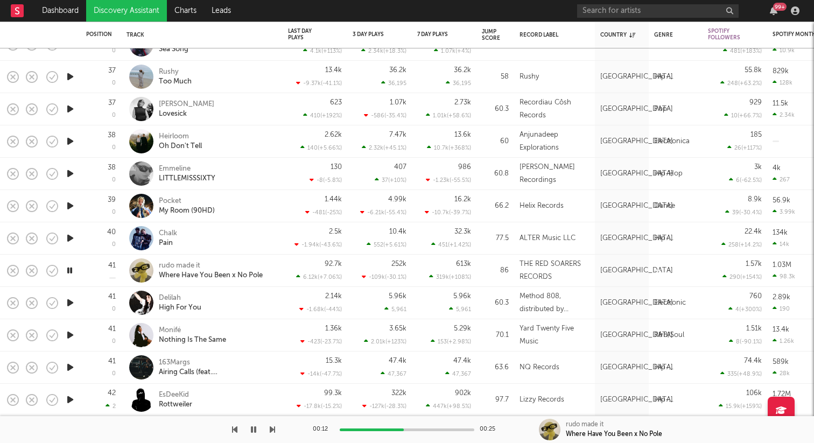
click at [71, 335] on icon "button" at bounding box center [70, 334] width 11 height 13
